Goal: Book appointment/travel/reservation

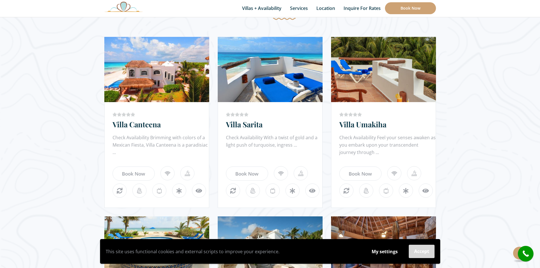
click at [415, 254] on button "Accept" at bounding box center [422, 251] width 26 height 13
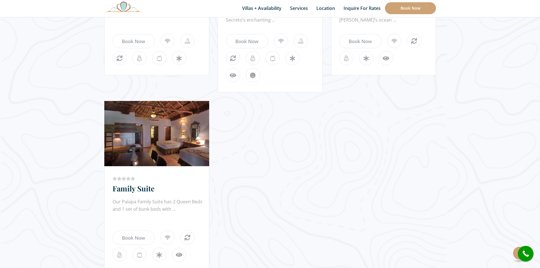
scroll to position [664, 0]
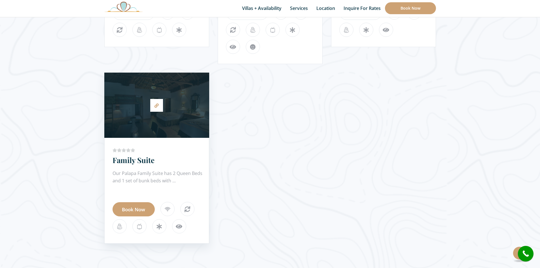
click at [138, 206] on link "Book Now" at bounding box center [134, 209] width 42 height 14
